Goal: Task Accomplishment & Management: Use online tool/utility

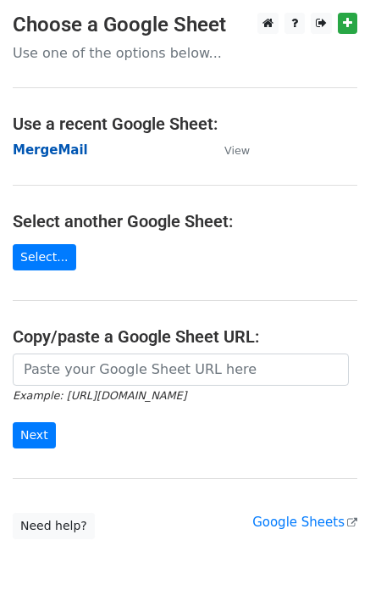
click at [39, 154] on strong "MergeMail" at bounding box center [50, 149] width 75 height 15
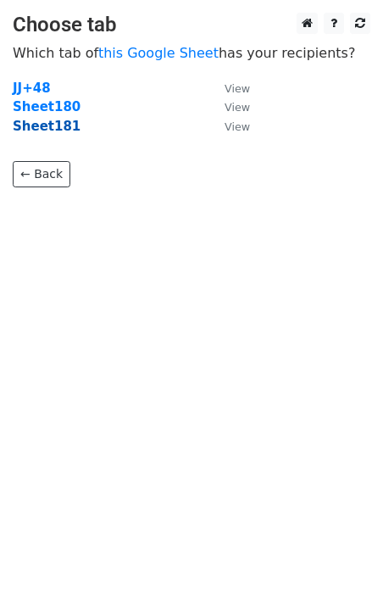
click at [55, 131] on strong "Sheet181" at bounding box center [47, 126] width 68 height 15
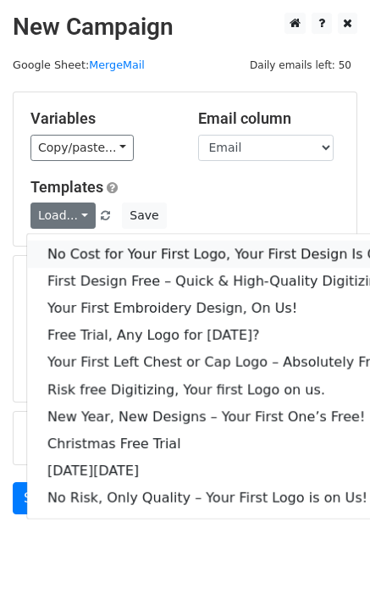
click at [101, 257] on link "No Cost for Your First Logo, Your First Design Is On Us!" at bounding box center [230, 254] width 407 height 27
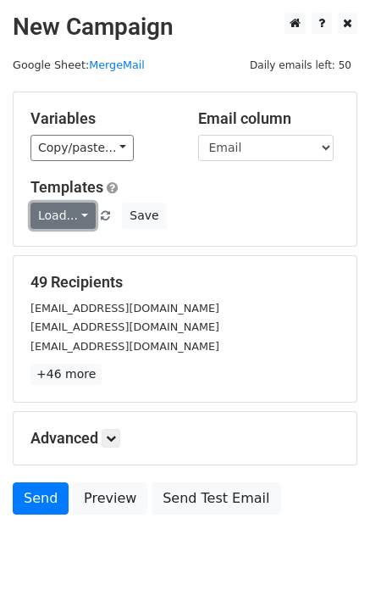
click at [72, 222] on link "Load..." at bounding box center [63, 216] width 65 height 26
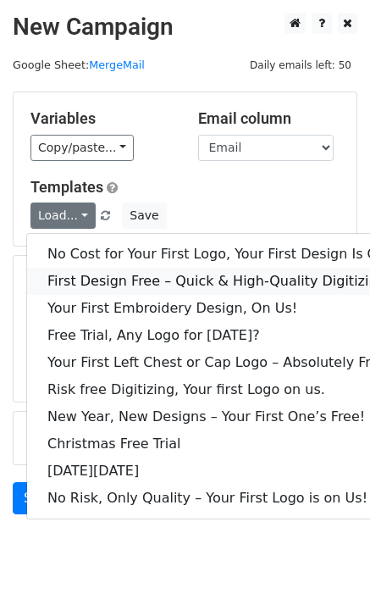
click at [97, 284] on link "First Design Free – Quick & High-Quality Digitizing!" at bounding box center [230, 281] width 407 height 27
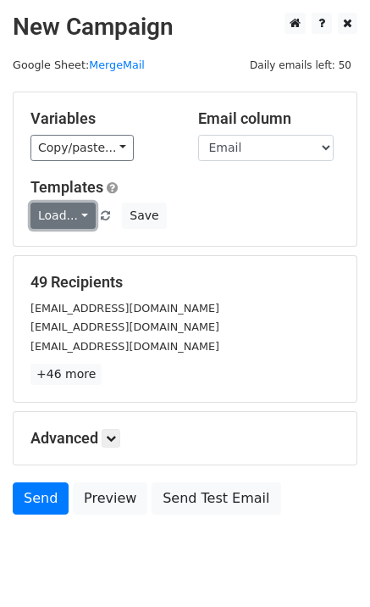
click at [72, 216] on link "Load..." at bounding box center [63, 216] width 65 height 26
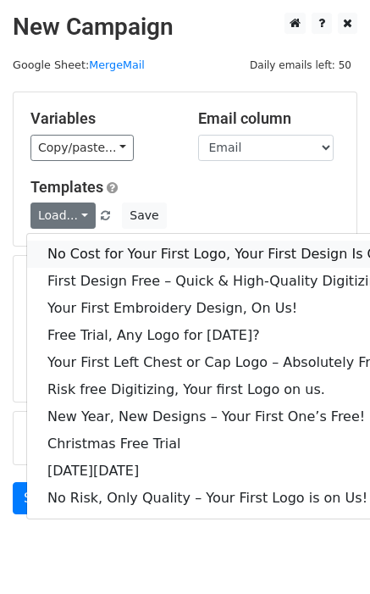
click at [97, 259] on link "No Cost for Your First Logo, Your First Design Is On Us!" at bounding box center [230, 254] width 407 height 27
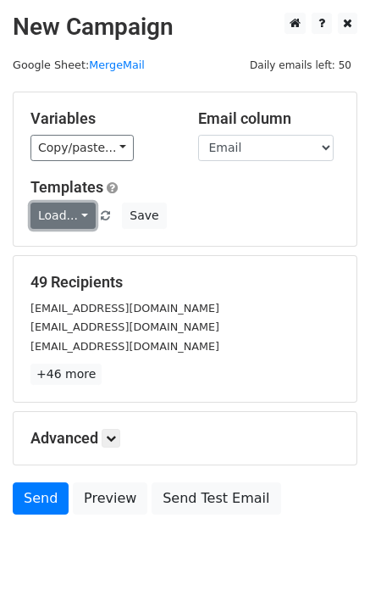
click at [57, 225] on link "Load..." at bounding box center [63, 216] width 65 height 26
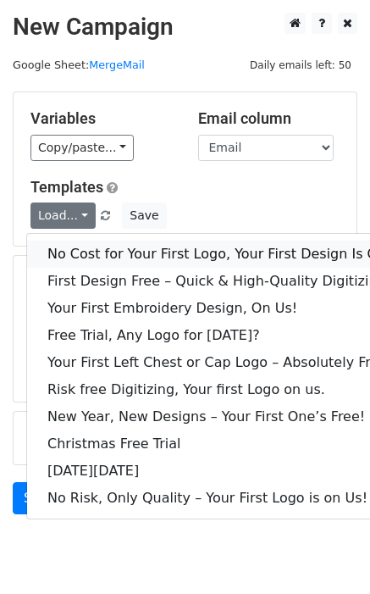
click at [177, 261] on link "No Cost for Your First Logo, Your First Design Is On Us!" at bounding box center [230, 254] width 407 height 27
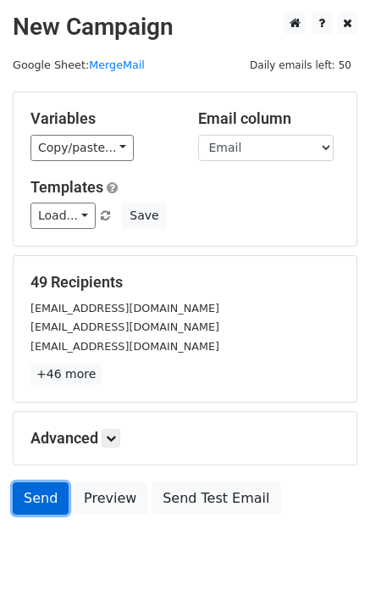
click at [41, 502] on link "Send" at bounding box center [41, 498] width 56 height 32
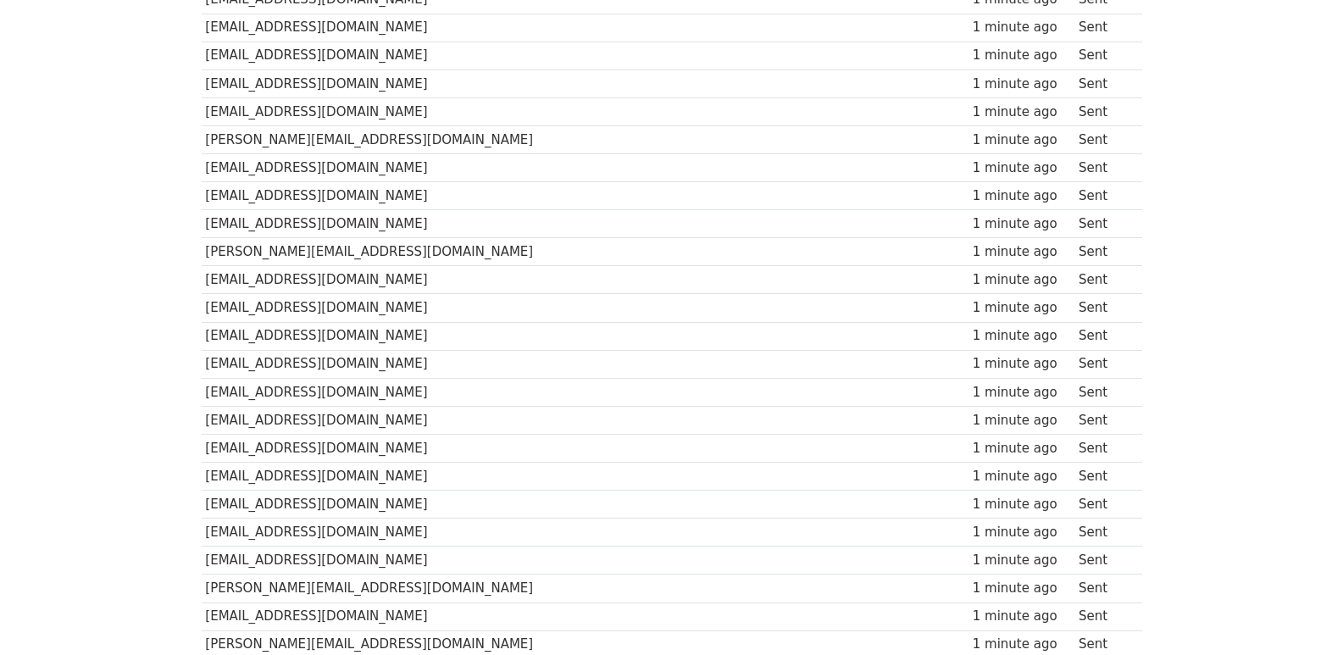
scroll to position [1152, 0]
